Goal: Information Seeking & Learning: Learn about a topic

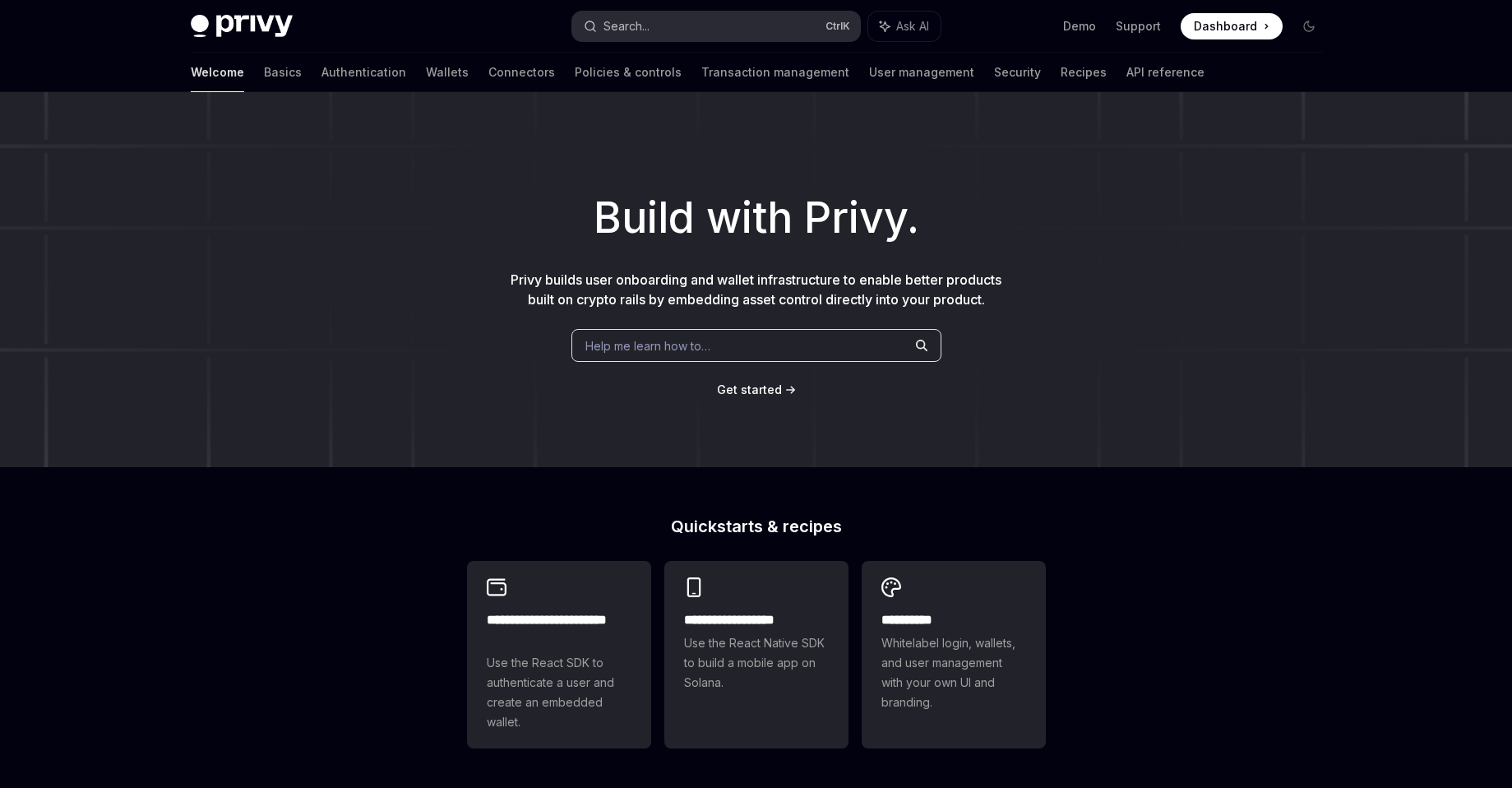
click at [713, 33] on button "Search... Ctrl K" at bounding box center [717, 26] width 288 height 30
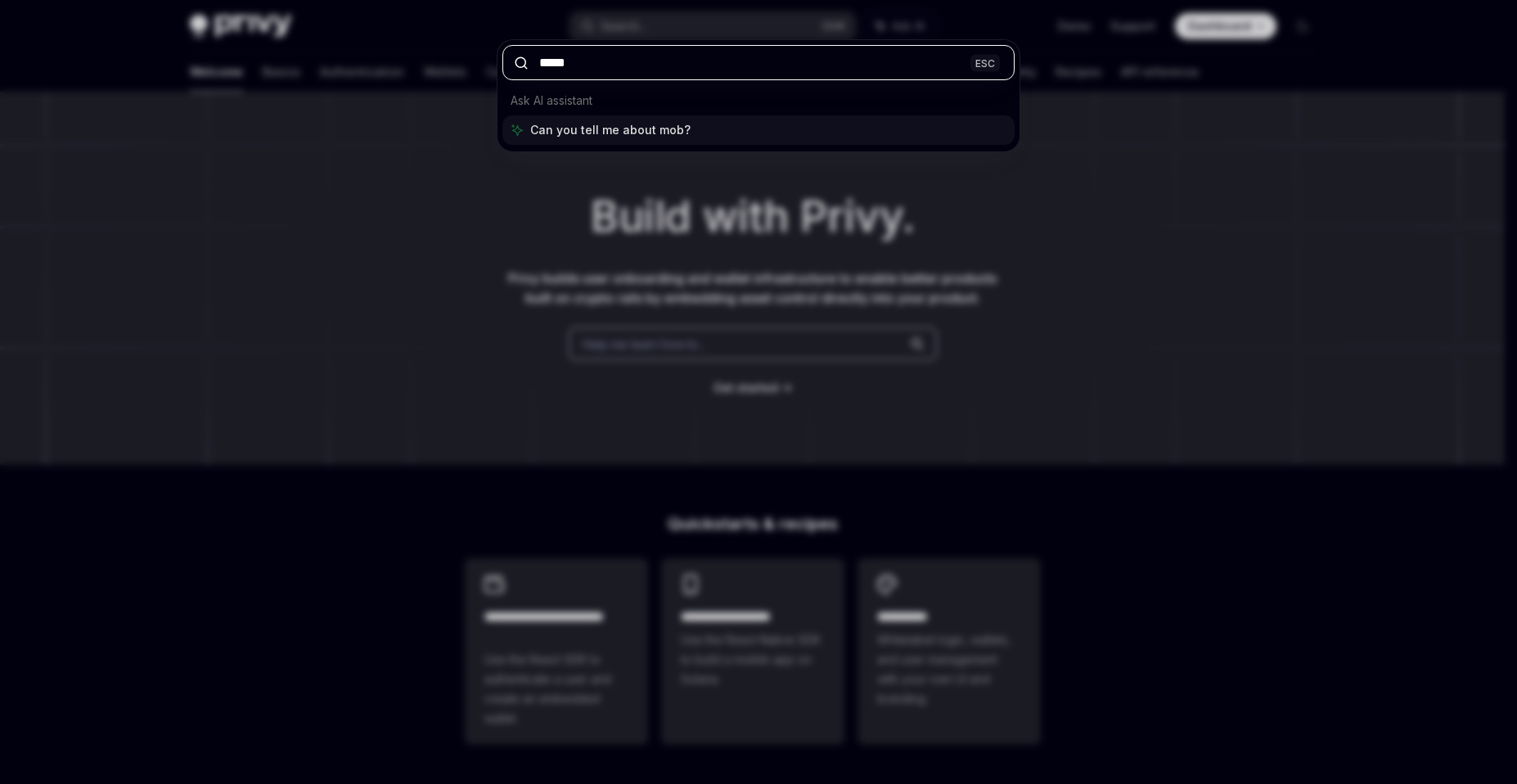
type input "******"
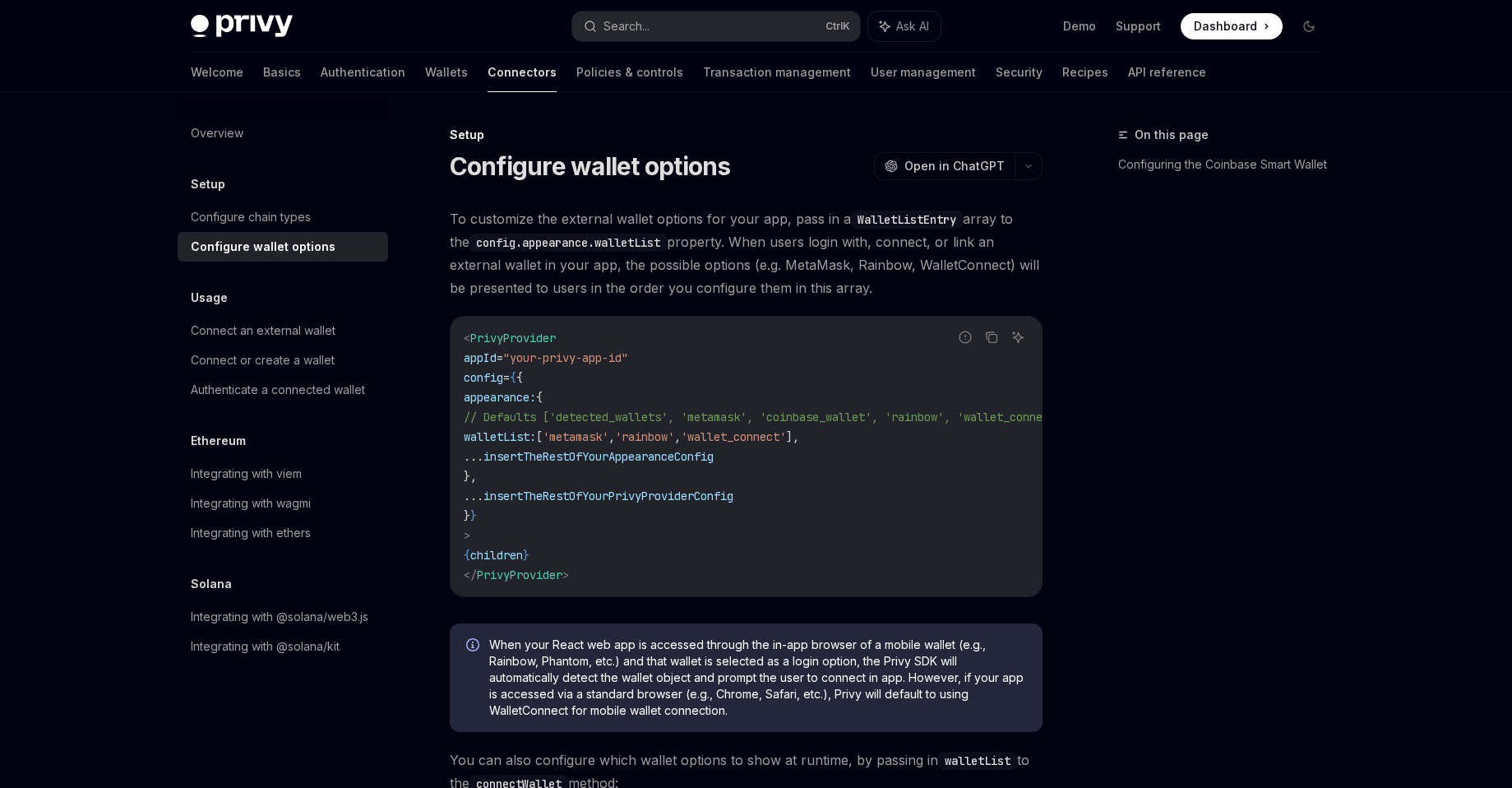
type textarea "*"
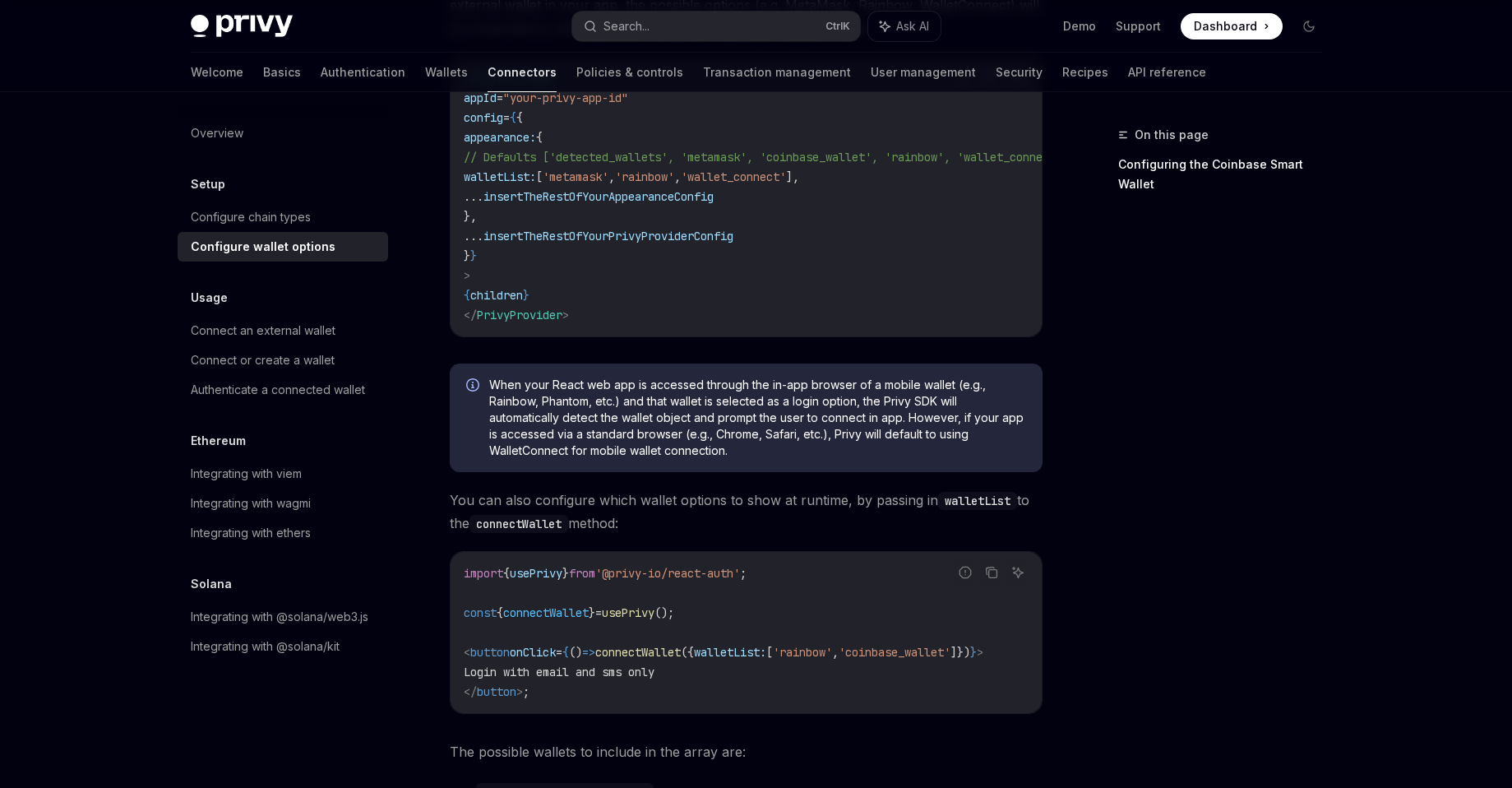
scroll to position [536, 0]
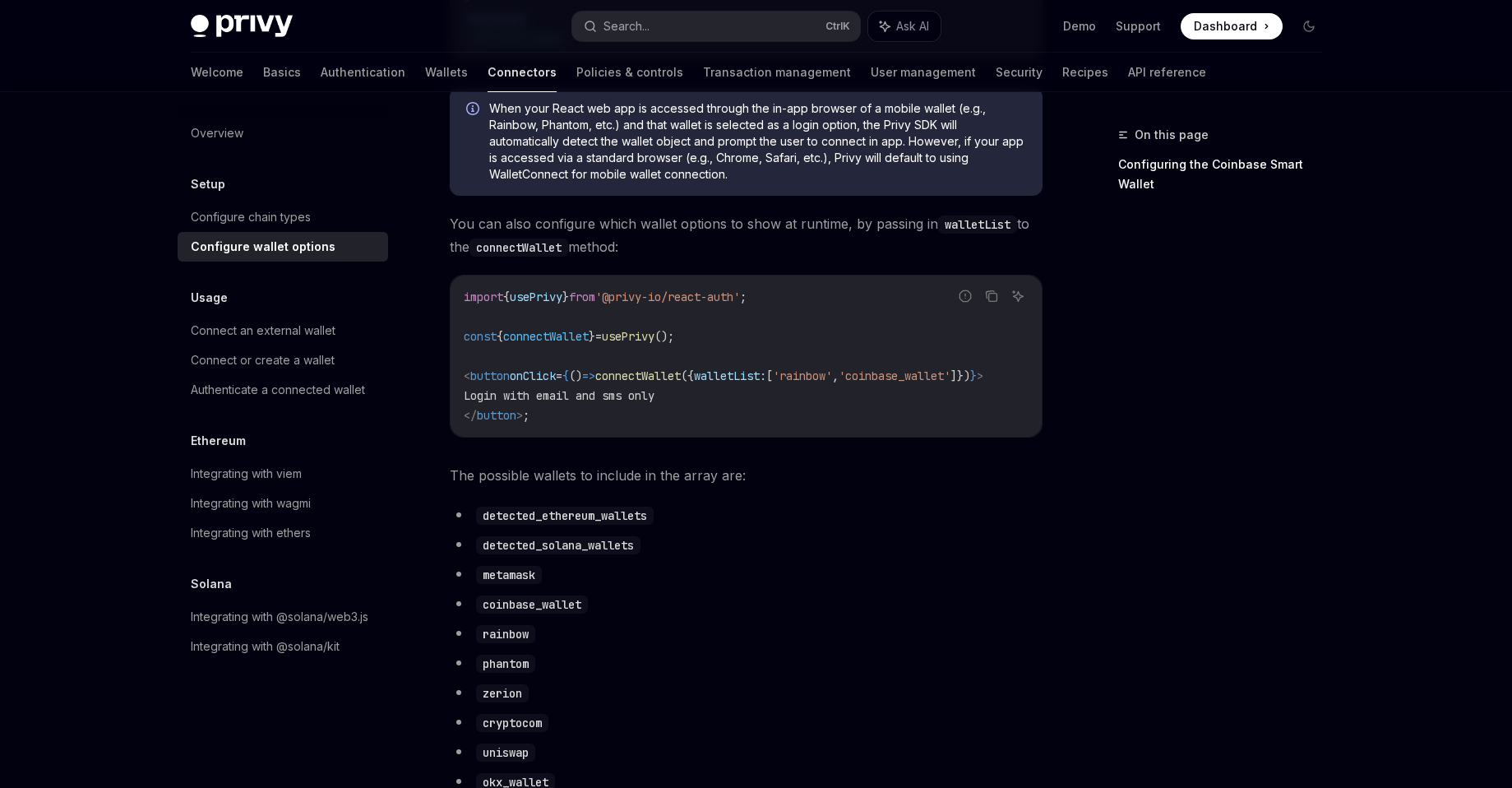
drag, startPoint x: 860, startPoint y: 438, endPoint x: 897, endPoint y: 446, distance: 37.9
click at [897, 437] on div "import { usePrivy } from '@privy-io/react-auth' ; const { connectWallet } = use…" at bounding box center [746, 356] width 591 height 161
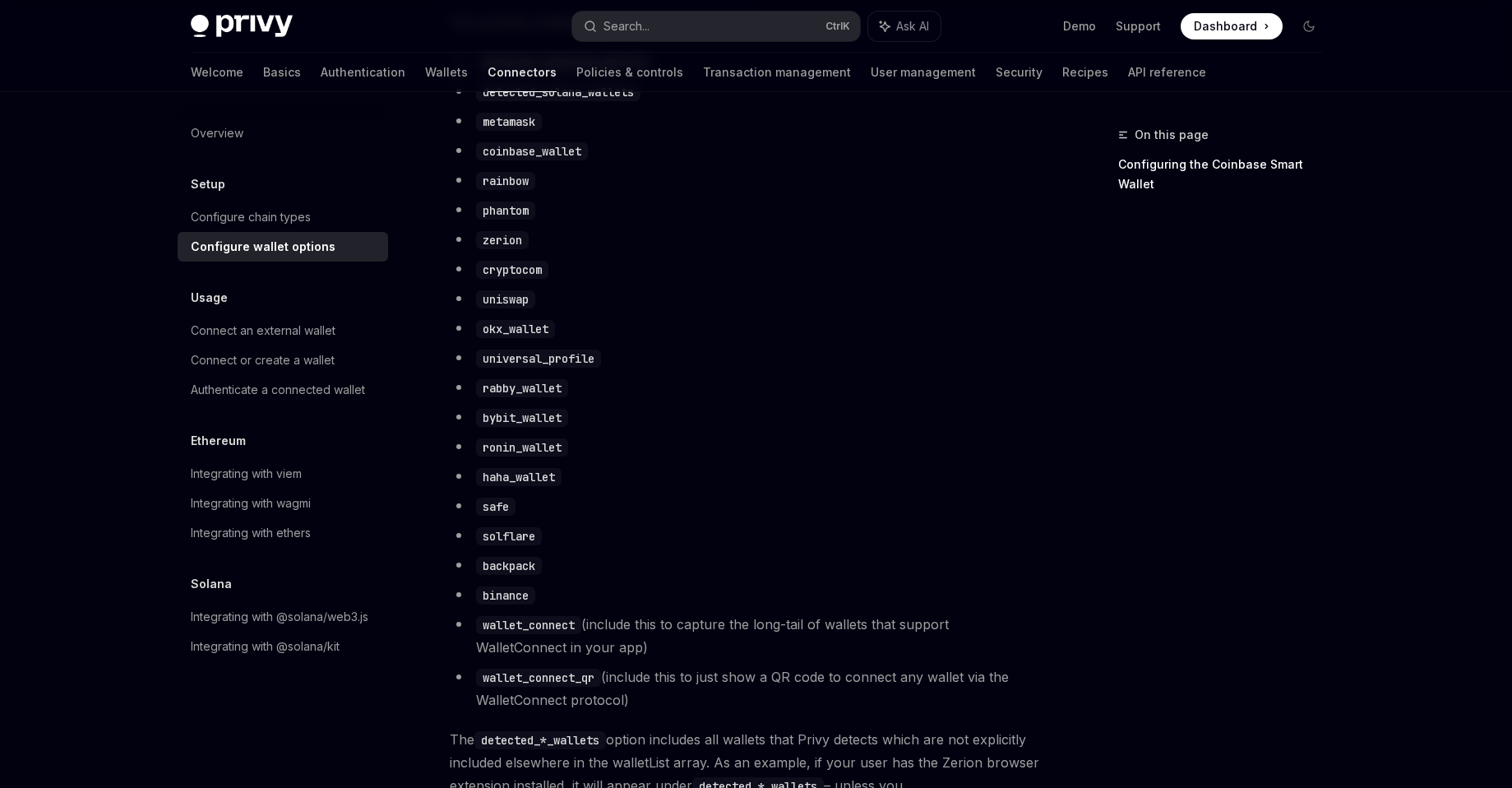
scroll to position [815, 0]
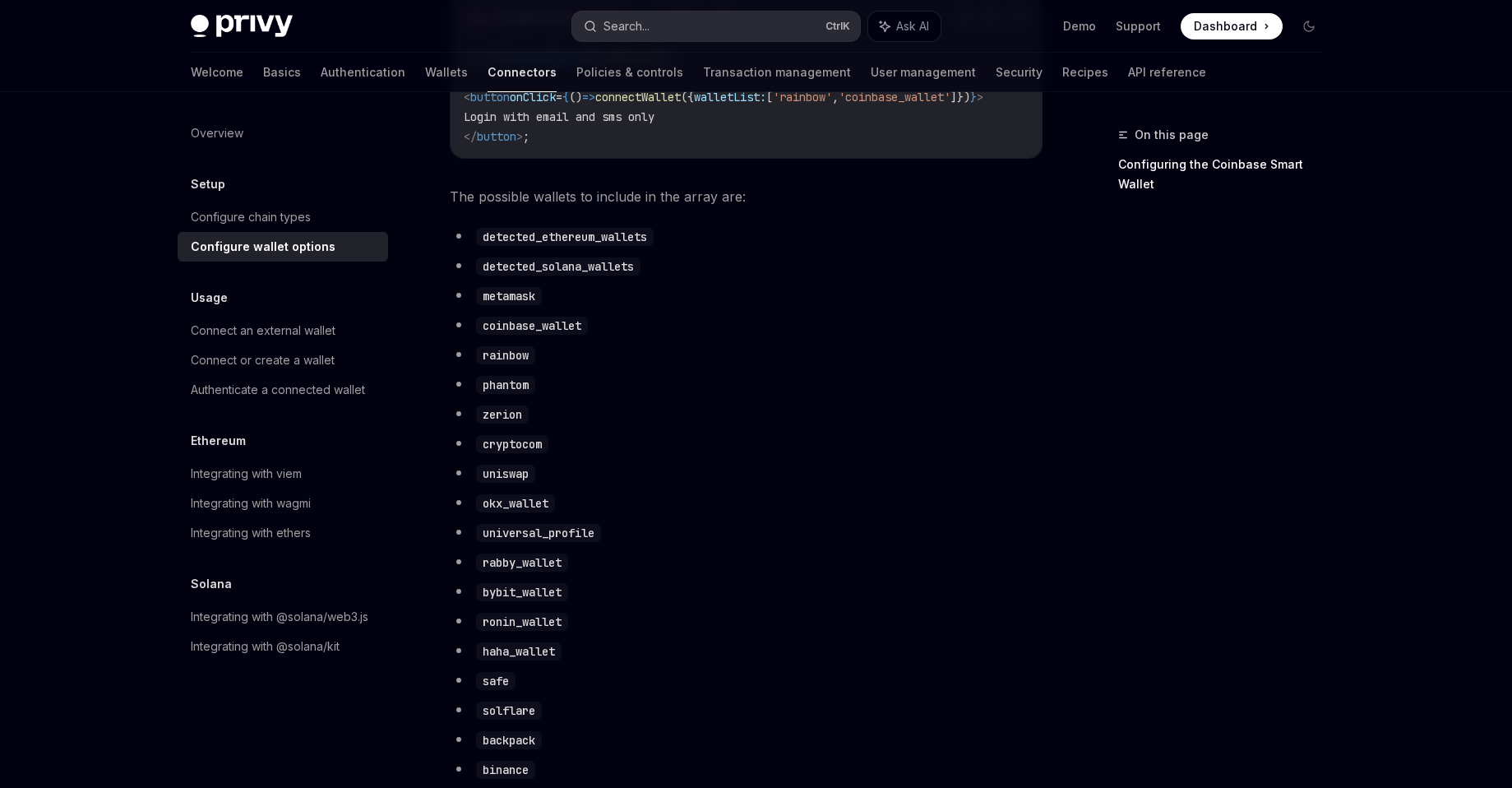
click at [740, 35] on button "Search... Ctrl K" at bounding box center [717, 26] width 288 height 30
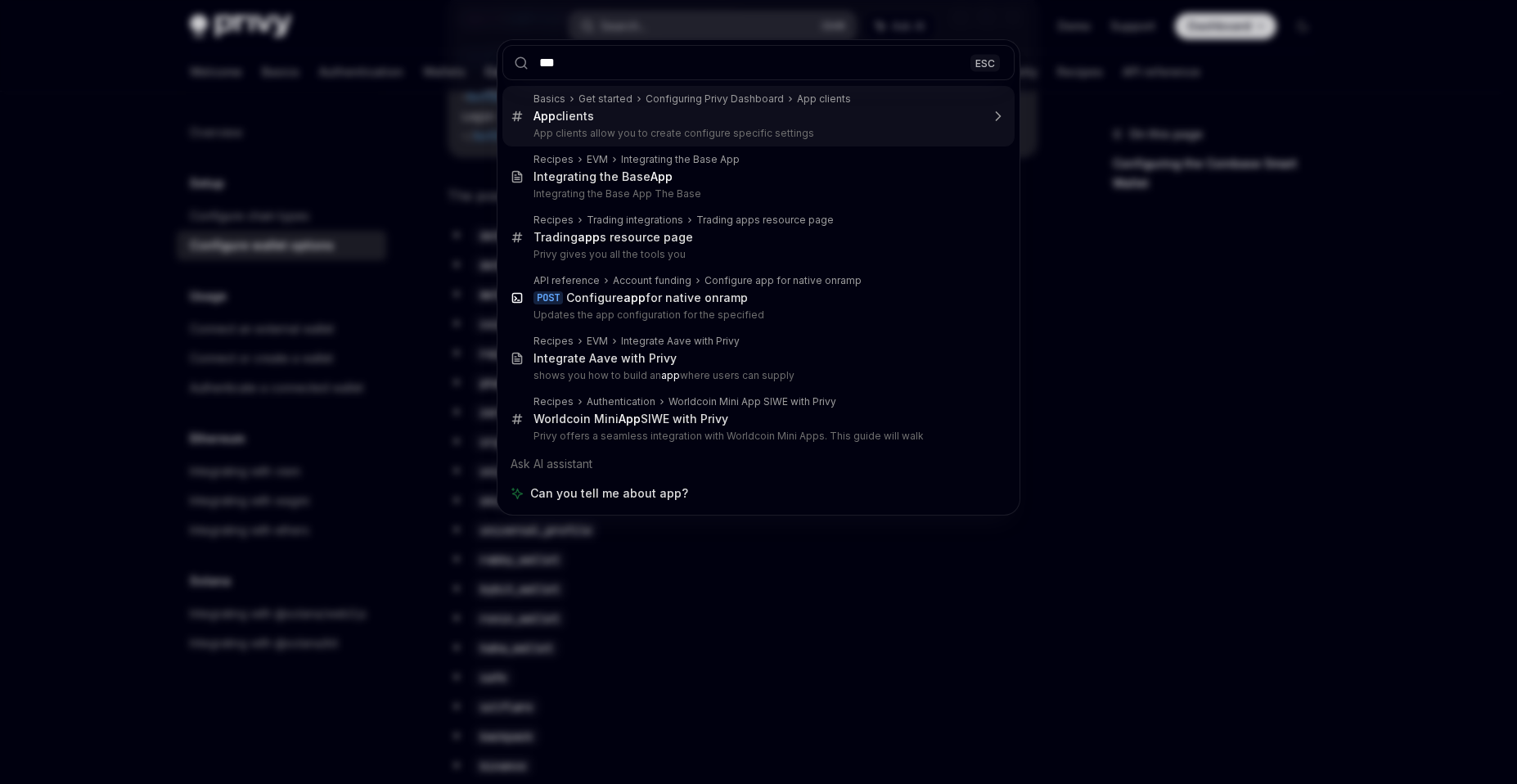
type input "****"
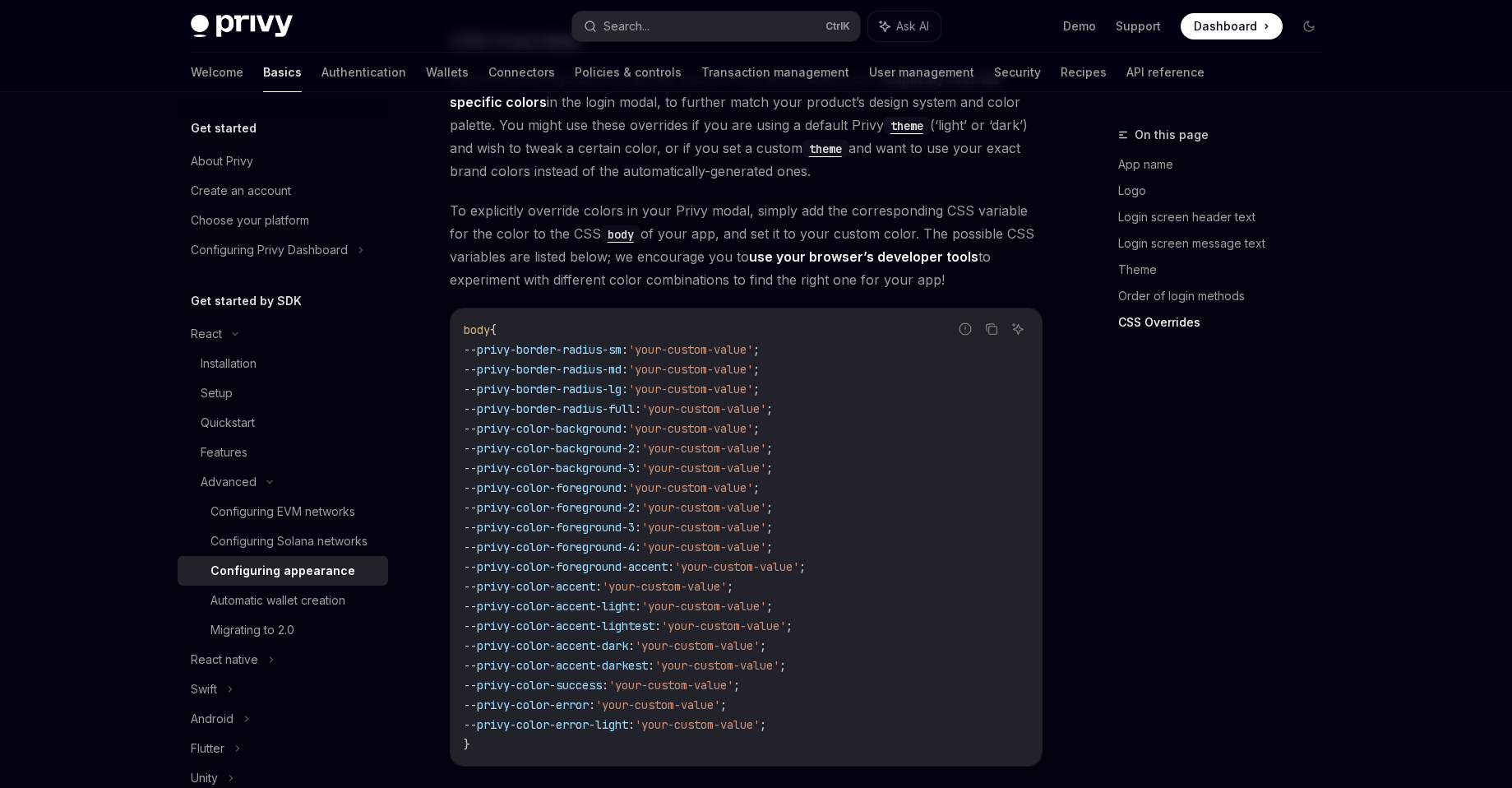
scroll to position [4117, 0]
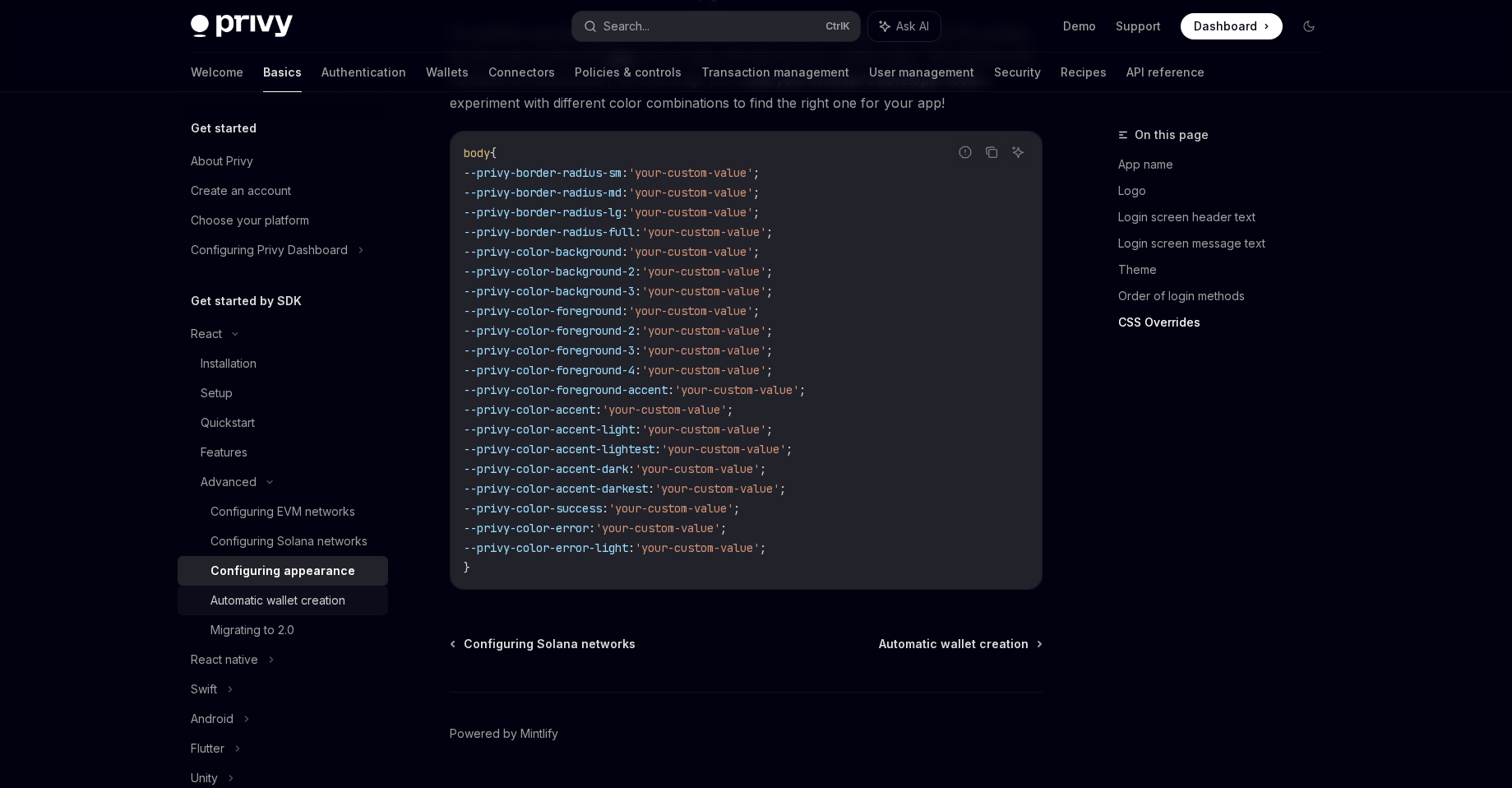
click at [331, 610] on div "Automatic wallet creation" at bounding box center [278, 600] width 135 height 20
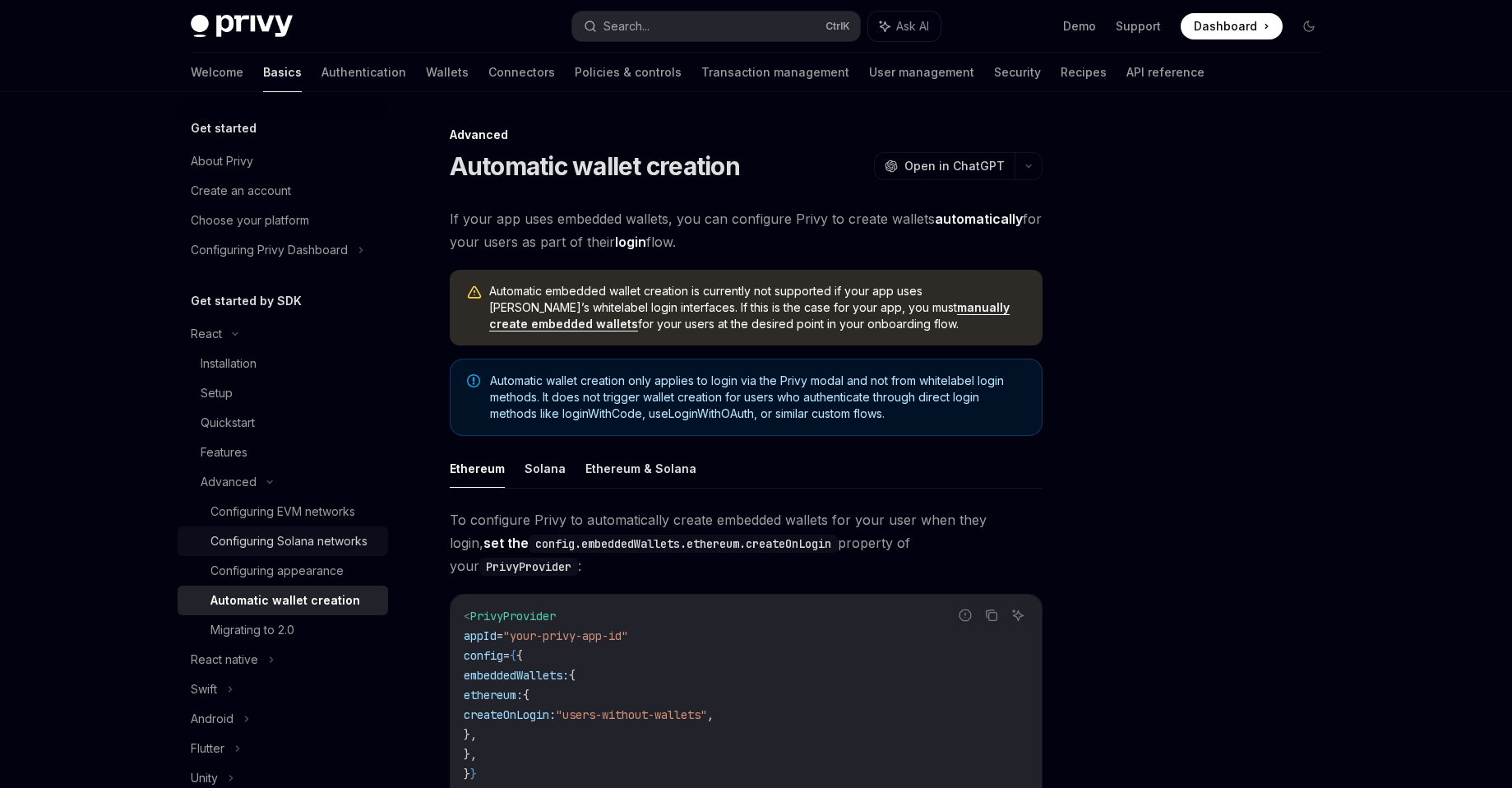
click at [344, 536] on div "Configuring Solana networks" at bounding box center [289, 541] width 157 height 20
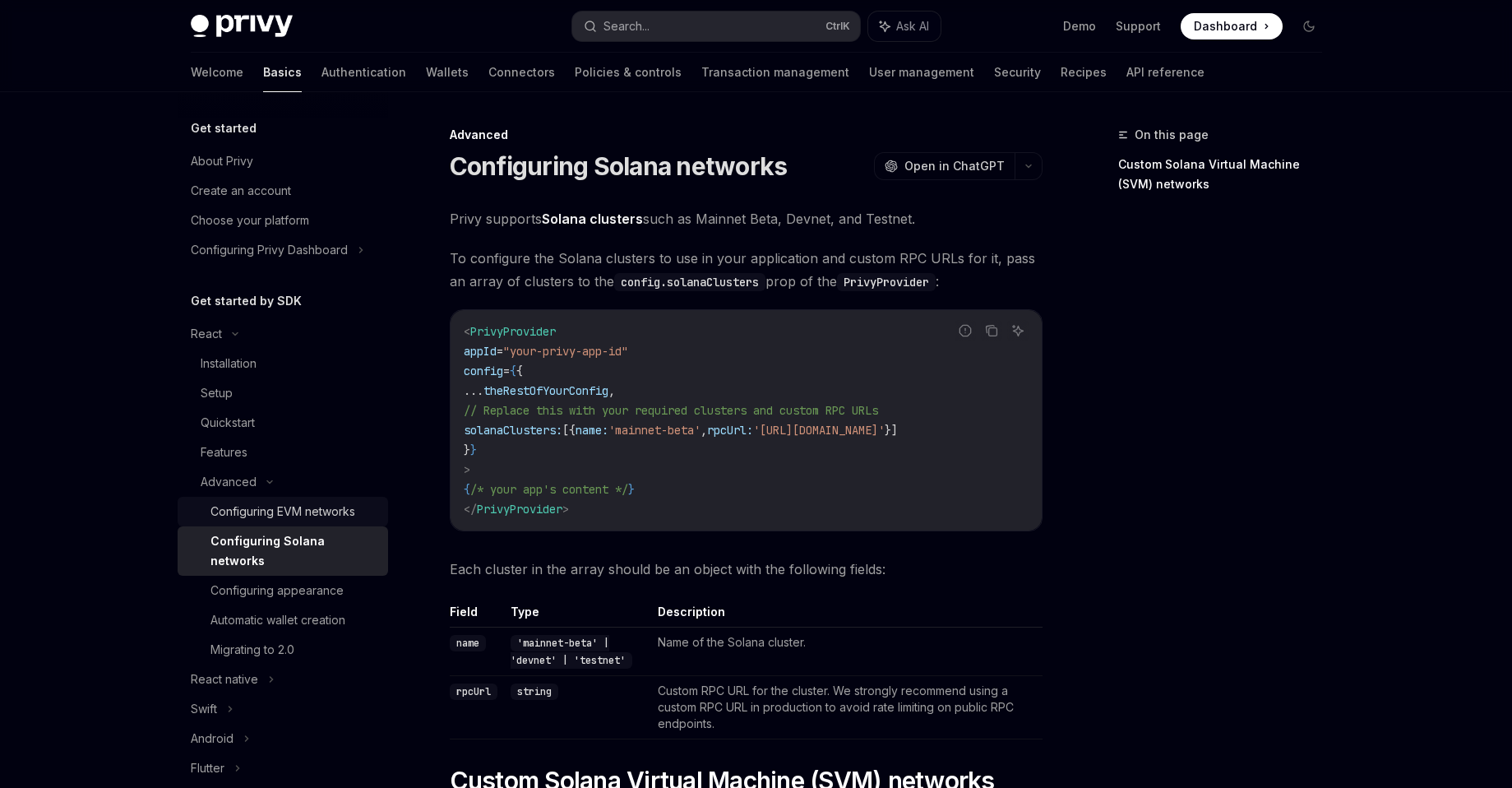
click at [309, 514] on div "Configuring EVM networks" at bounding box center [283, 512] width 145 height 20
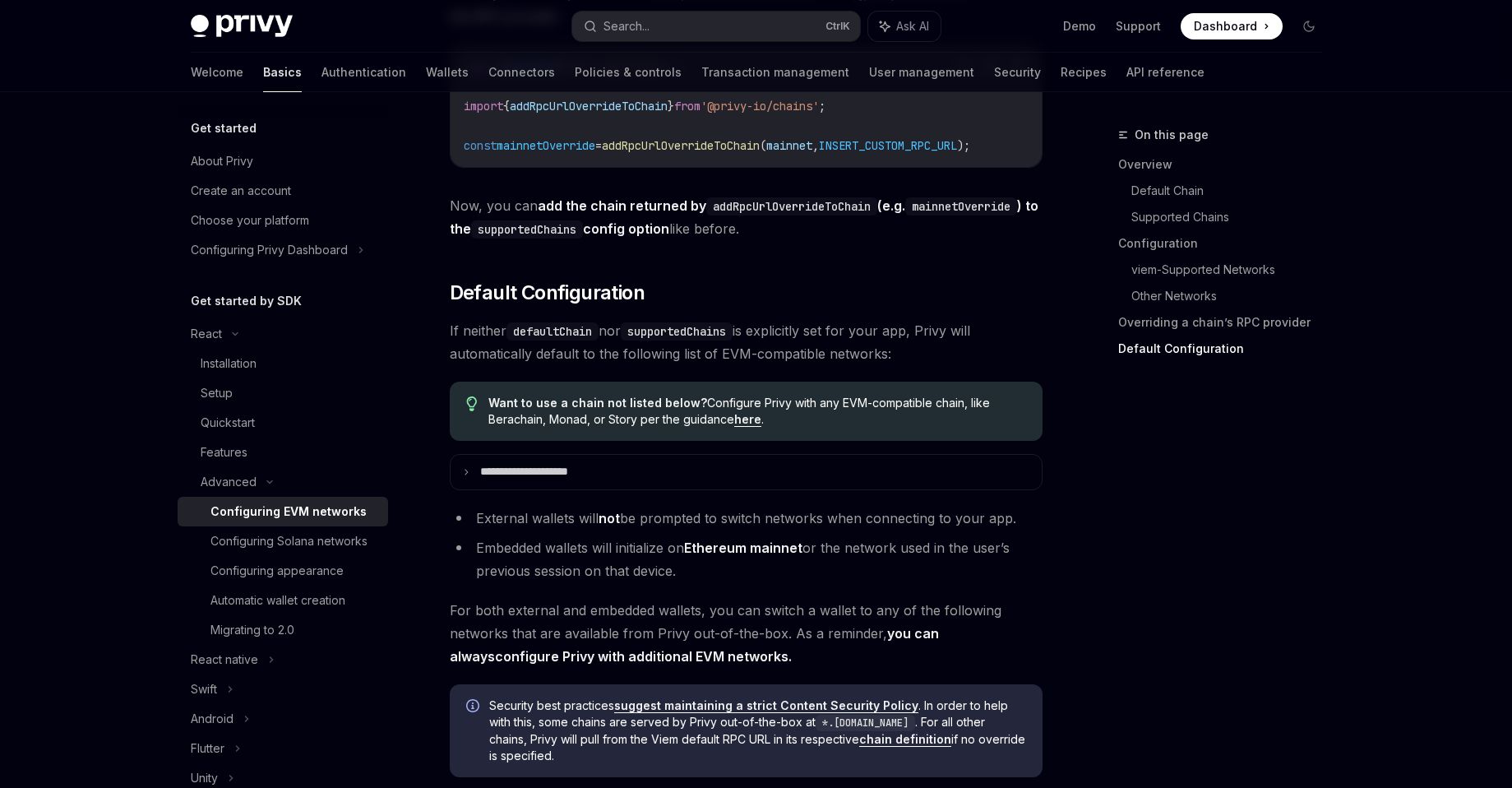
scroll to position [4166, 0]
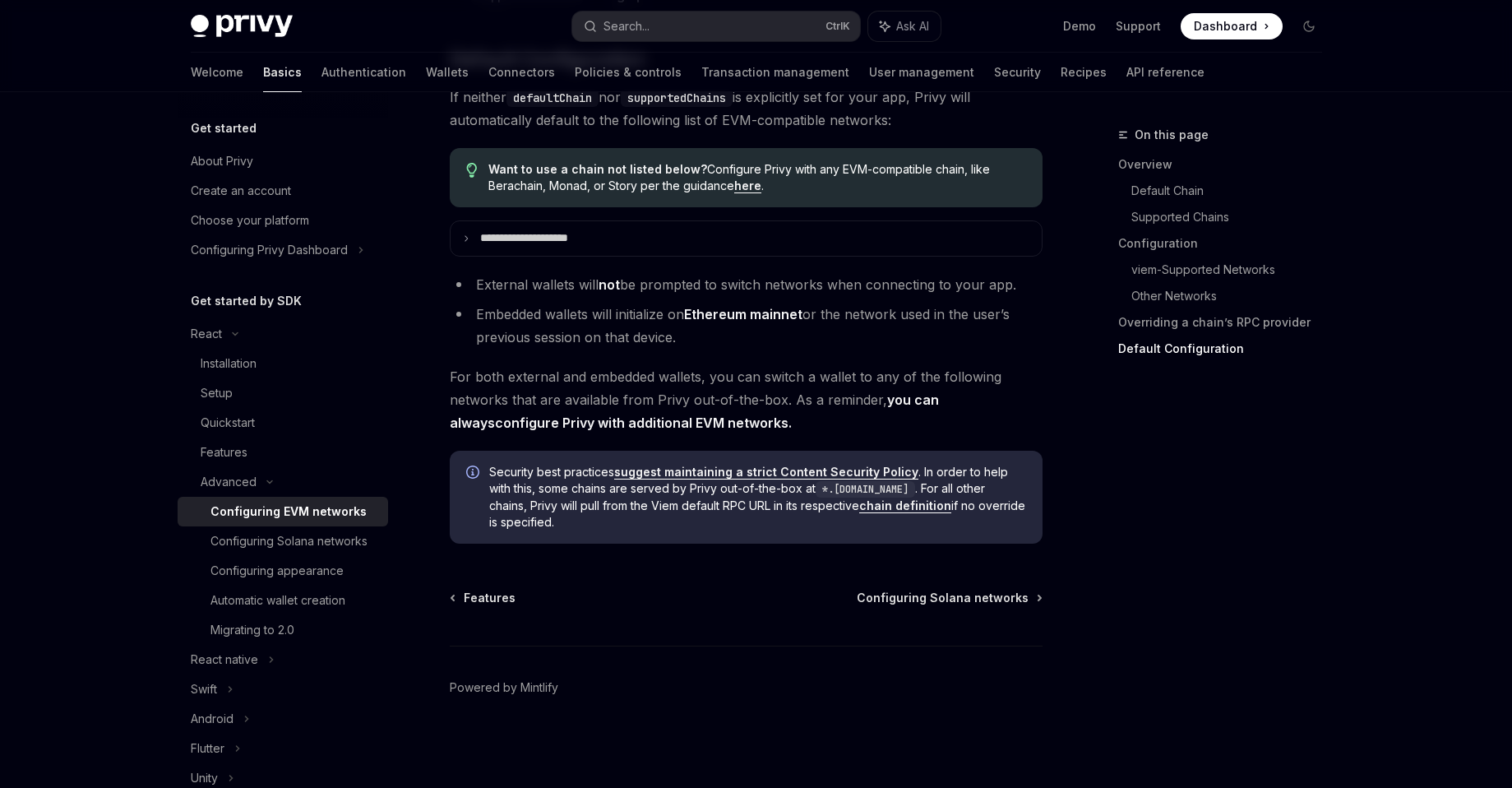
drag, startPoint x: 933, startPoint y: 423, endPoint x: 940, endPoint y: 404, distance: 20.2
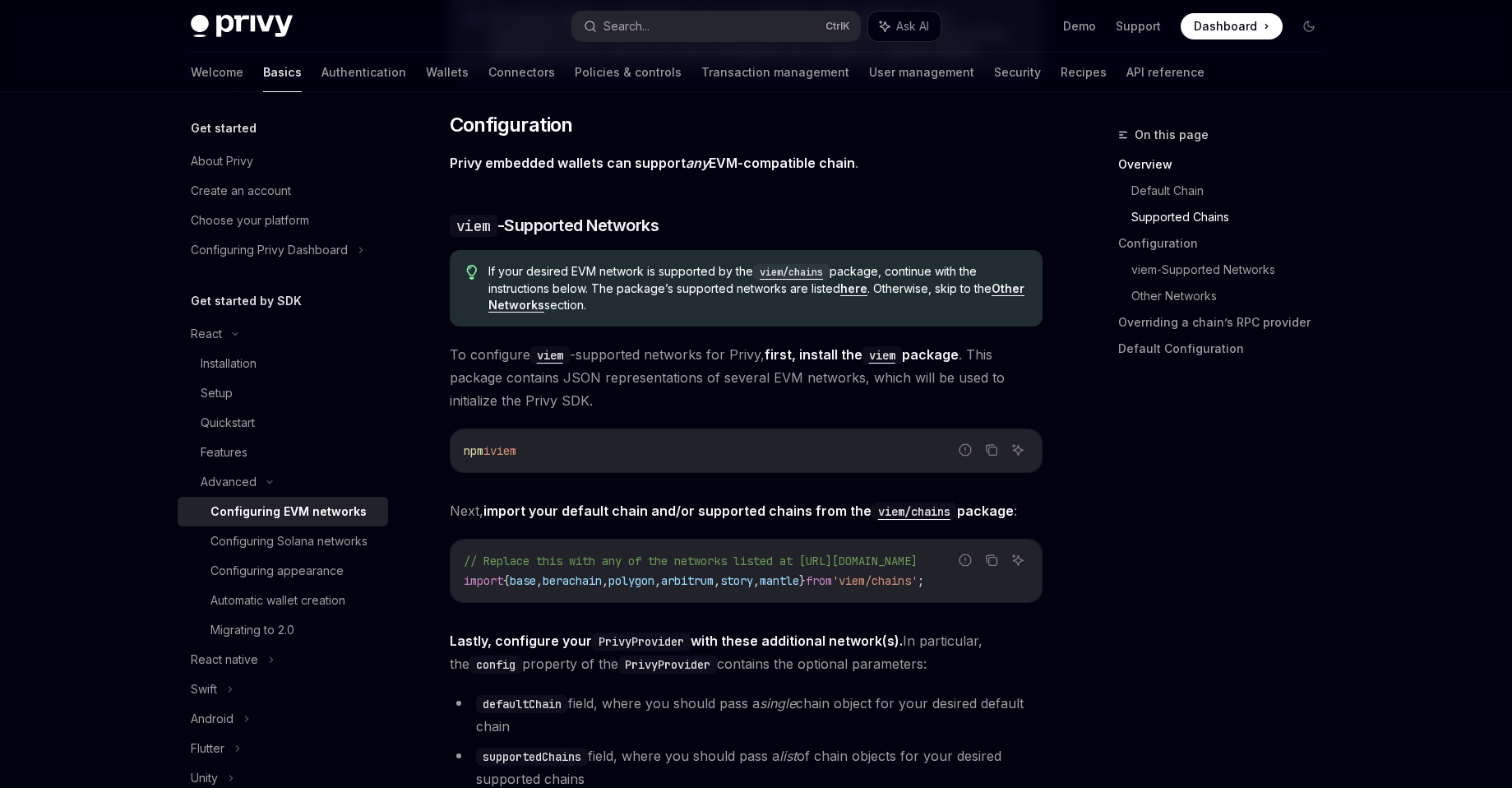
scroll to position [1059, 0]
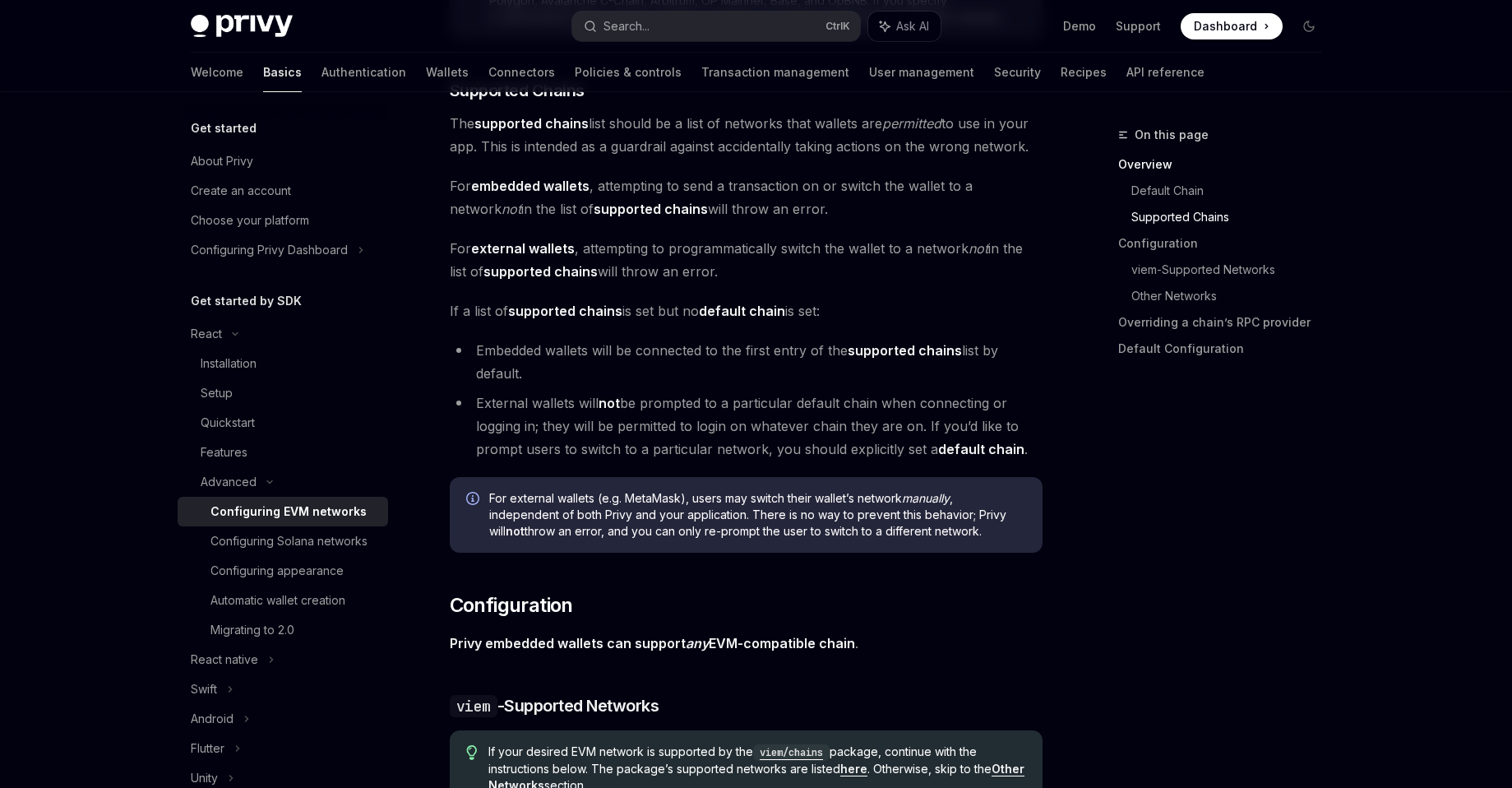
click at [234, 18] on img at bounding box center [242, 26] width 102 height 23
type textarea "*"
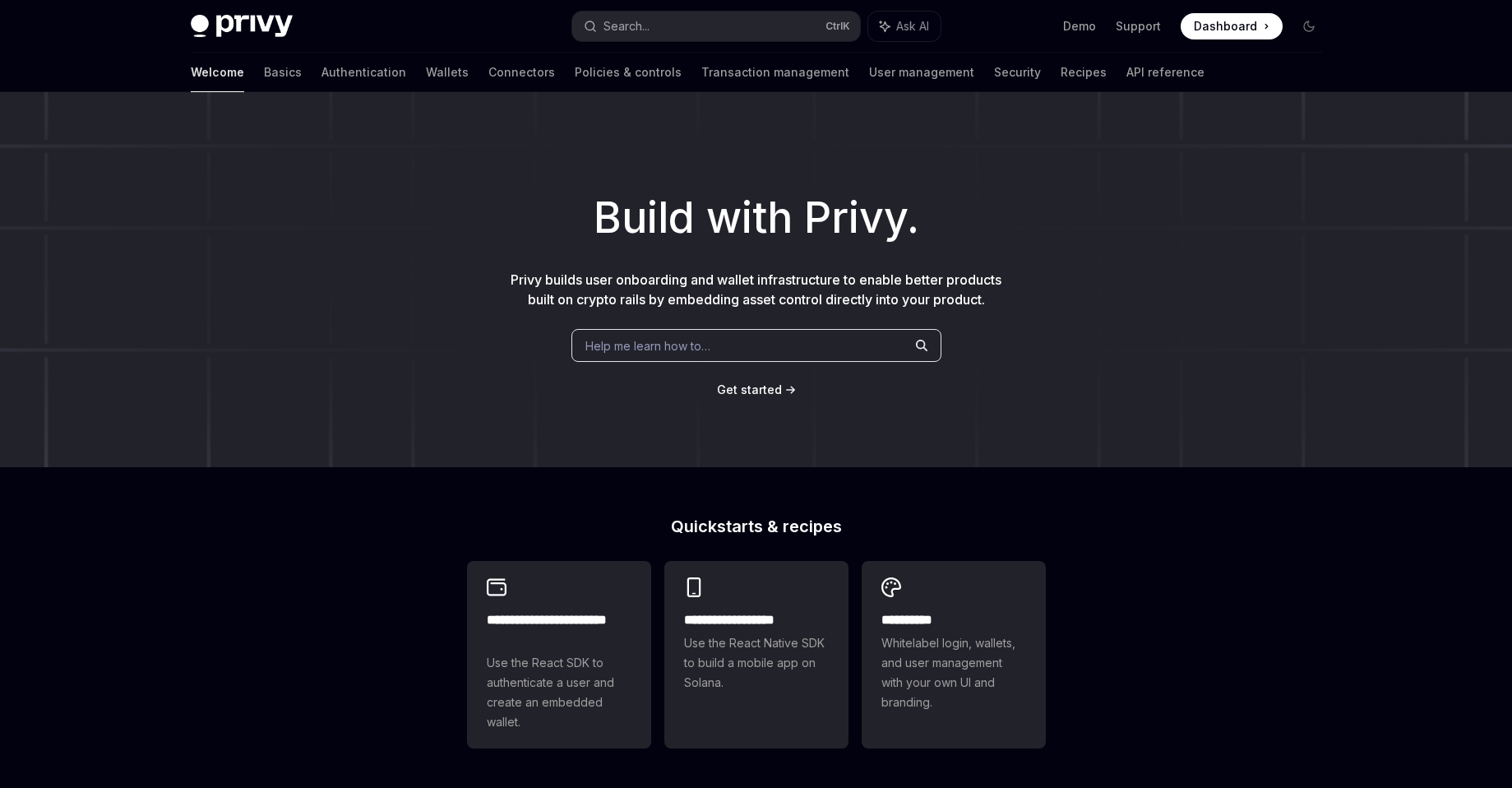
click at [1192, 17] on span at bounding box center [1232, 26] width 102 height 26
